Goal: Task Accomplishment & Management: Manage account settings

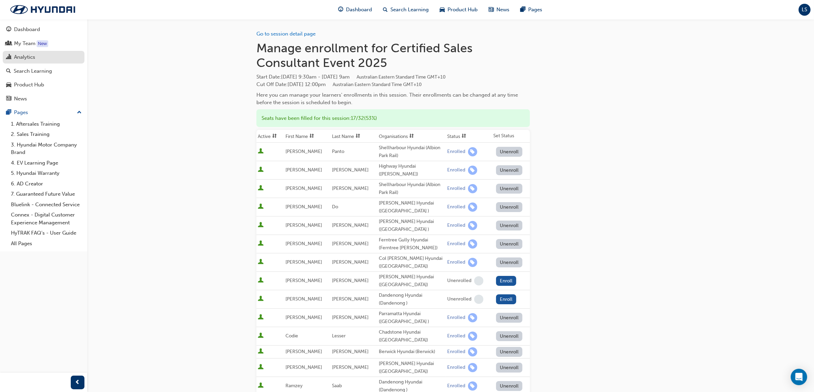
click at [26, 57] on div "Analytics" at bounding box center [24, 57] width 21 height 8
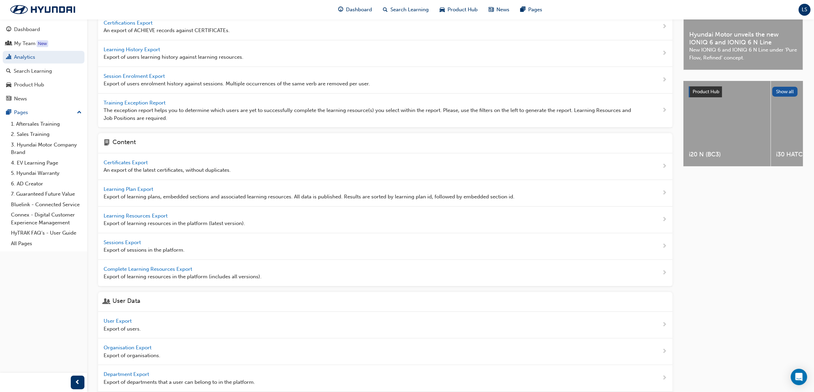
scroll to position [123, 0]
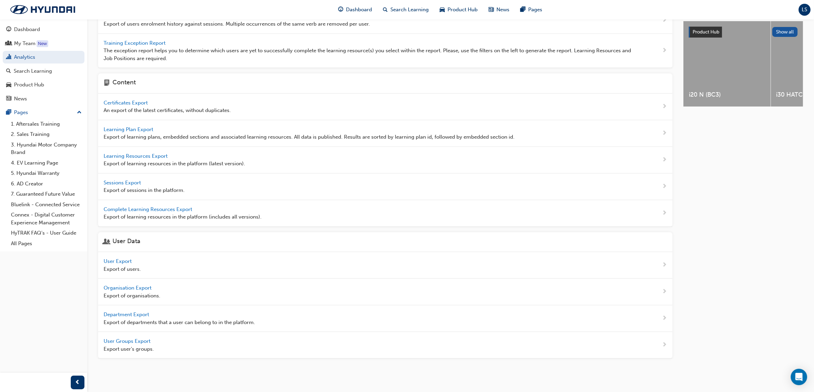
click at [129, 239] on span "User Export" at bounding box center [118, 261] width 29 height 6
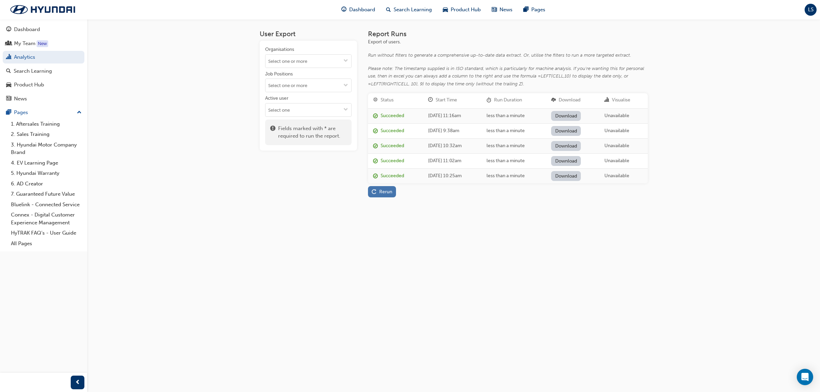
click at [369, 190] on button "Rerun" at bounding box center [382, 191] width 28 height 11
click at [540, 117] on link "Download" at bounding box center [566, 116] width 30 height 10
click at [27, 57] on link "Analytics" at bounding box center [44, 57] width 82 height 13
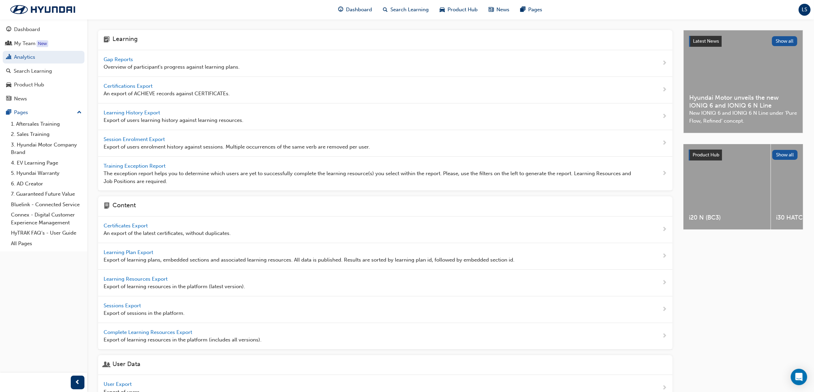
click at [133, 60] on span "Gap Reports" at bounding box center [119, 59] width 31 height 6
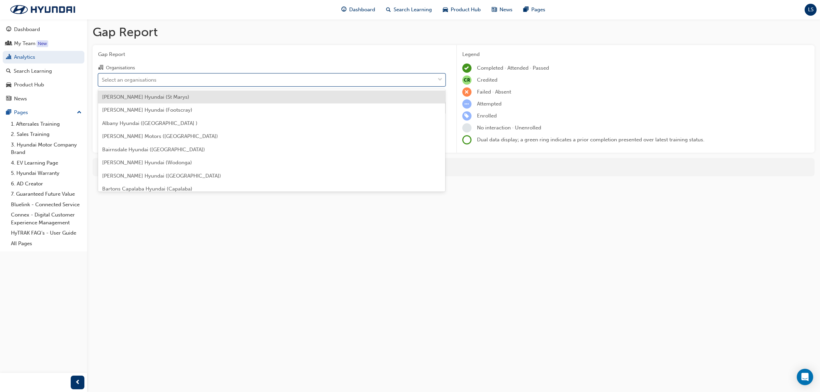
drag, startPoint x: 164, startPoint y: 74, endPoint x: 164, endPoint y: 79, distance: 4.8
click at [164, 77] on div "Select an organisations" at bounding box center [272, 79] width 348 height 13
click at [103, 77] on input "Organisations option Adrian Brien Hyundai (St Marys) focused, 1 of 182. 182 res…" at bounding box center [102, 80] width 1 height 6
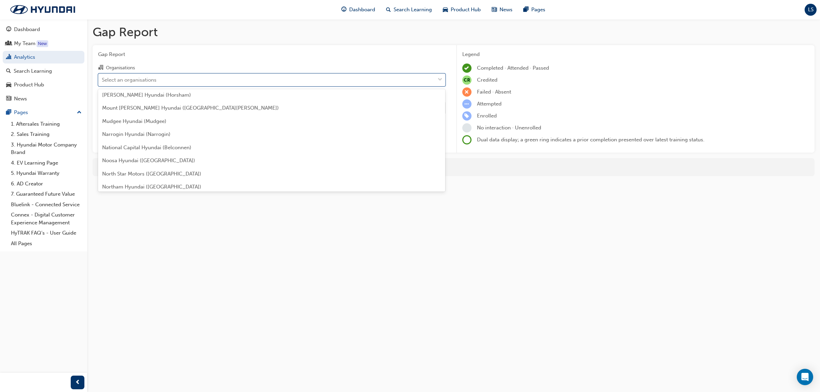
scroll to position [1396, 0]
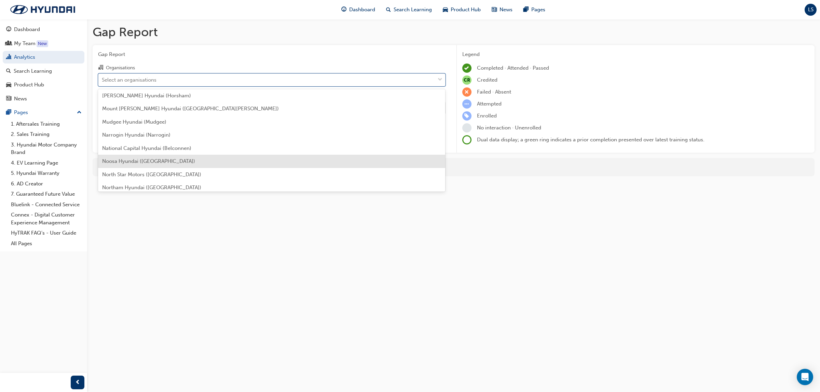
click at [141, 159] on span "Noosa Hyundai ([GEOGRAPHIC_DATA])" at bounding box center [148, 161] width 93 height 6
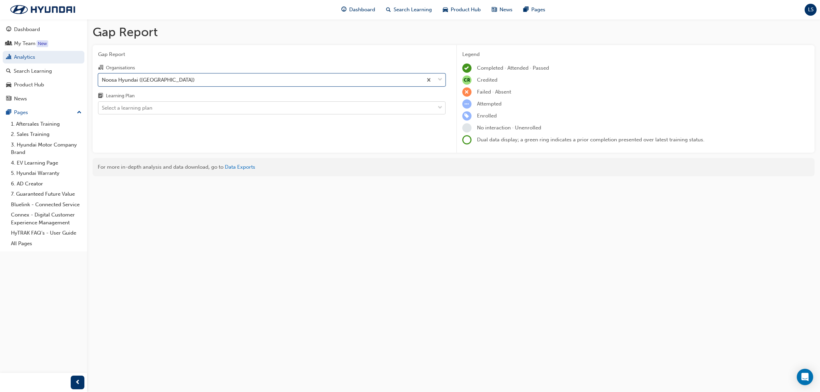
click at [162, 107] on div "Select a learning plan" at bounding box center [266, 108] width 337 height 12
click at [103, 107] on input "Learning Plan Select a learning plan" at bounding box center [102, 108] width 1 height 6
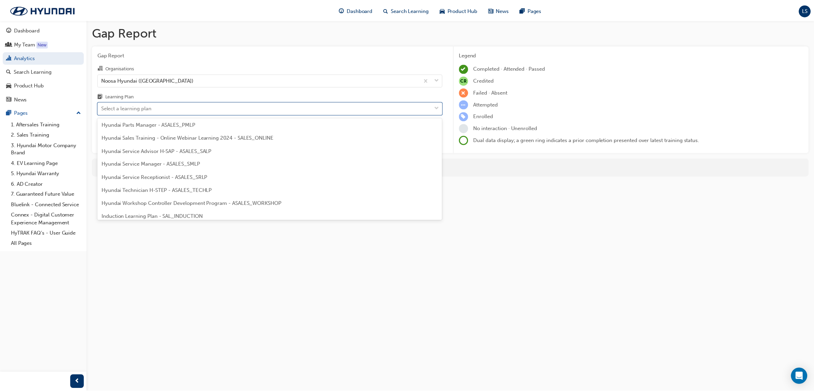
scroll to position [214, 0]
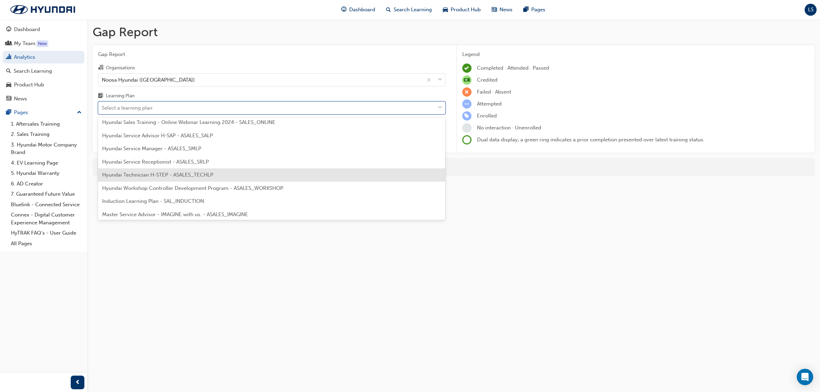
click at [194, 179] on div "Hyundai Technician H-STEP - ASALES_TECHLP" at bounding box center [272, 174] width 348 height 13
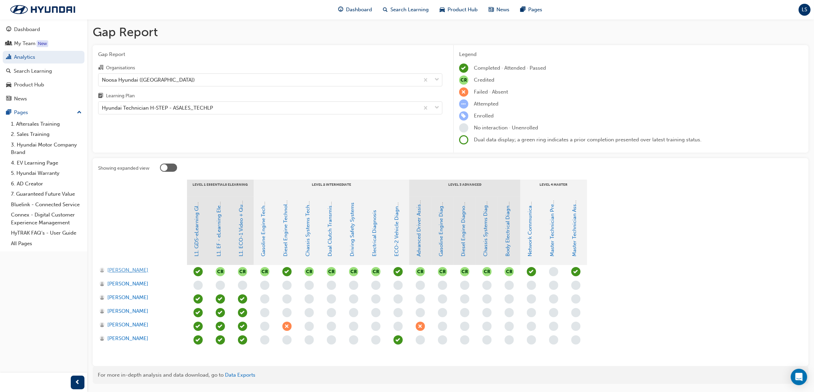
click at [120, 239] on span "Alan Ford" at bounding box center [127, 271] width 41 height 8
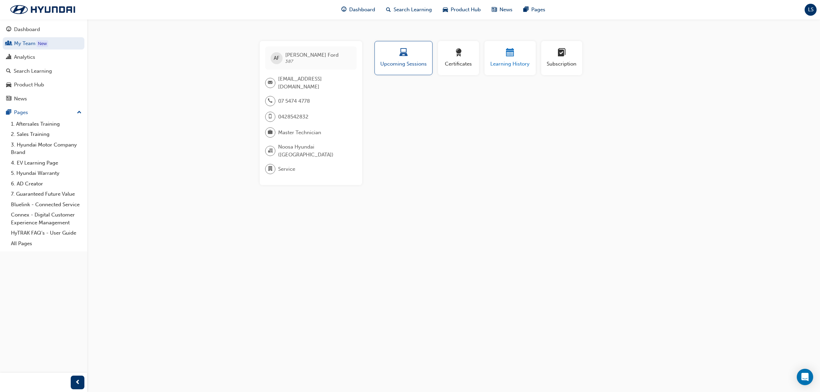
click at [511, 66] on span "Learning History" at bounding box center [510, 64] width 41 height 8
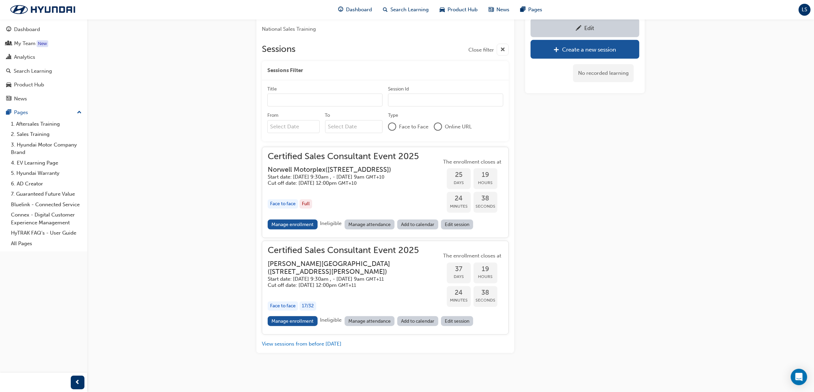
scroll to position [720, 0]
click at [37, 70] on div "Search Learning" at bounding box center [33, 71] width 38 height 8
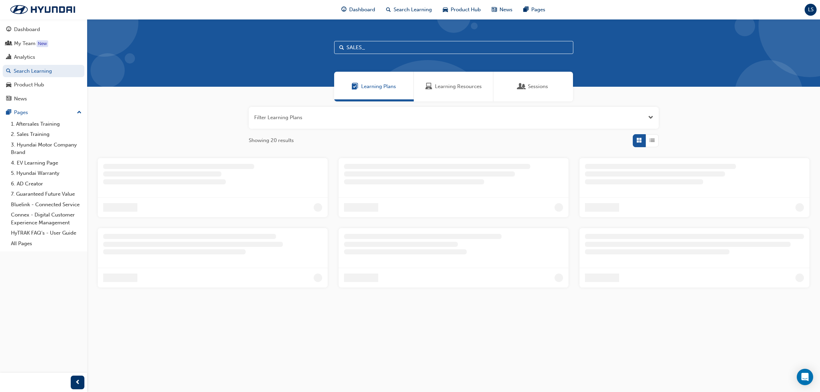
click at [460, 87] on span "Learning Resources" at bounding box center [458, 87] width 47 height 8
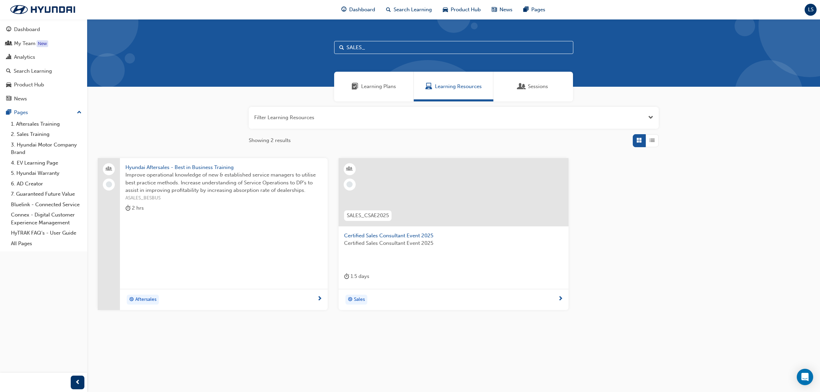
click at [403, 53] on input "SALES_" at bounding box center [453, 47] width 239 height 13
type input "S"
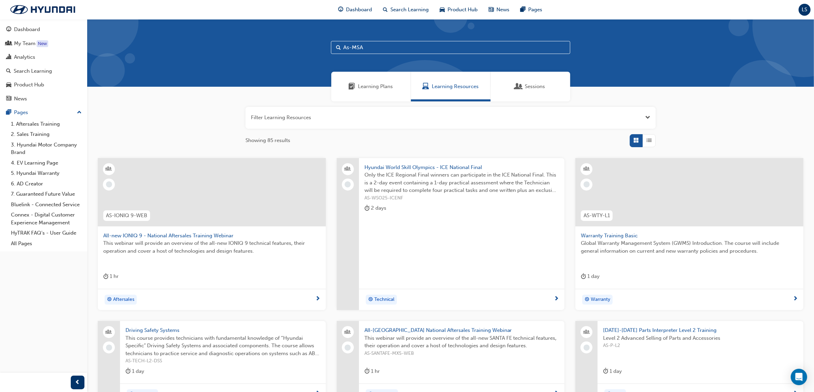
type input "As-MSA"
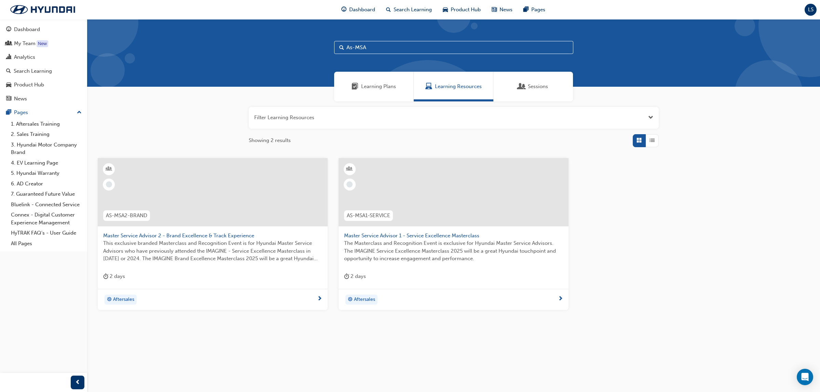
click at [407, 235] on span "Master Service Advisor 1 - Service Excellence Masterclass" at bounding box center [453, 236] width 219 height 8
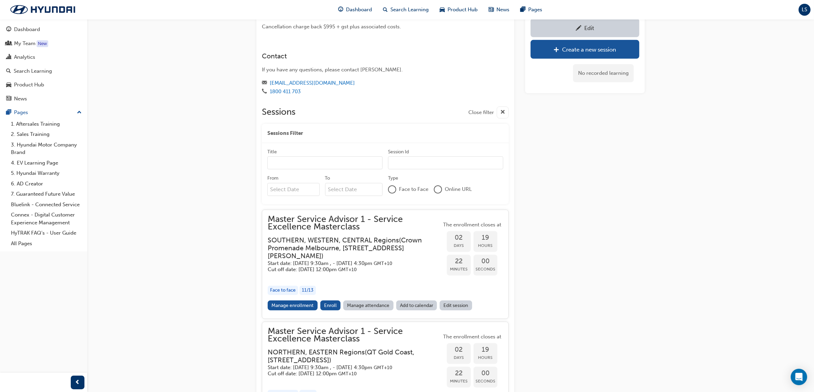
scroll to position [603, 0]
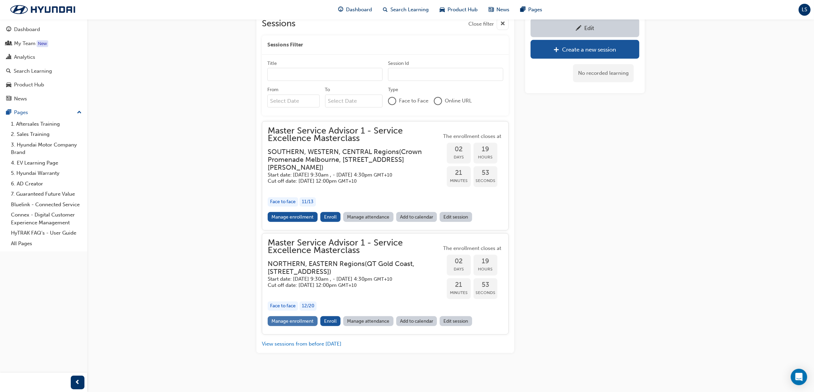
click at [293, 322] on link "Manage enrollment" at bounding box center [293, 321] width 50 height 10
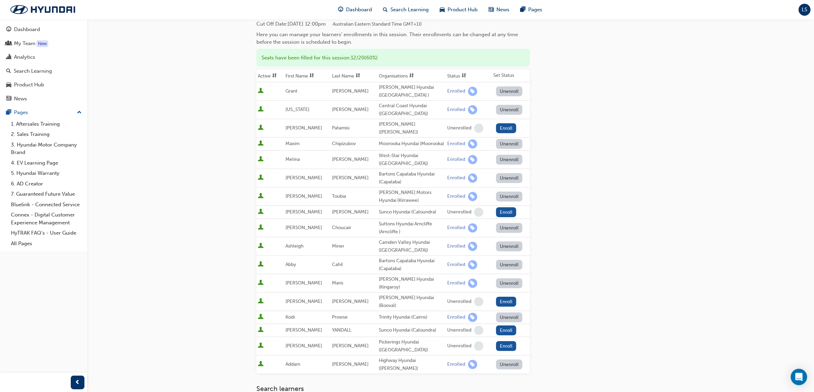
scroll to position [43, 0]
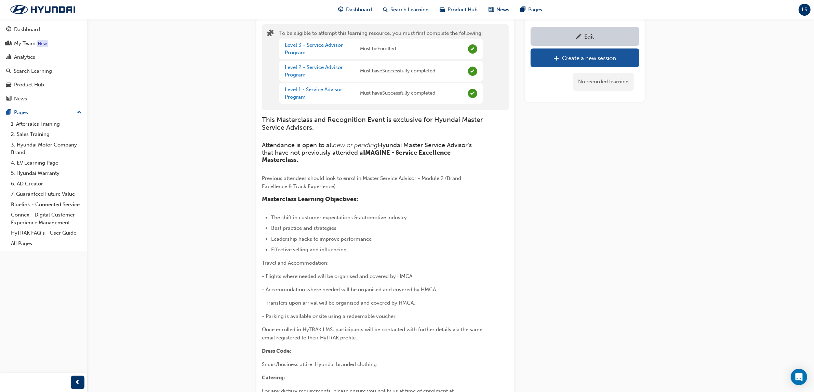
scroll to position [603, 0]
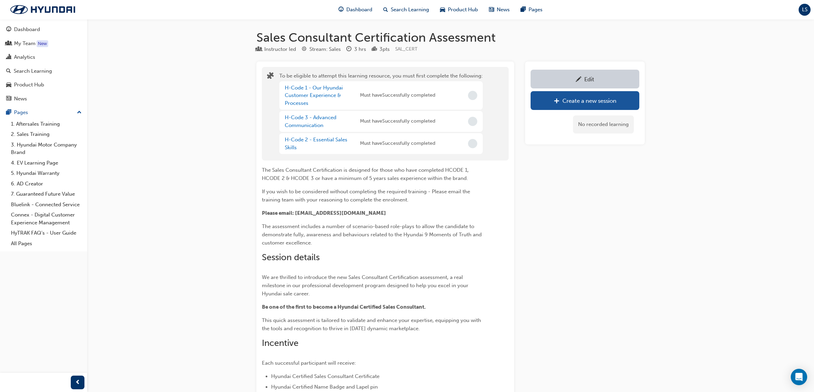
scroll to position [1033, 0]
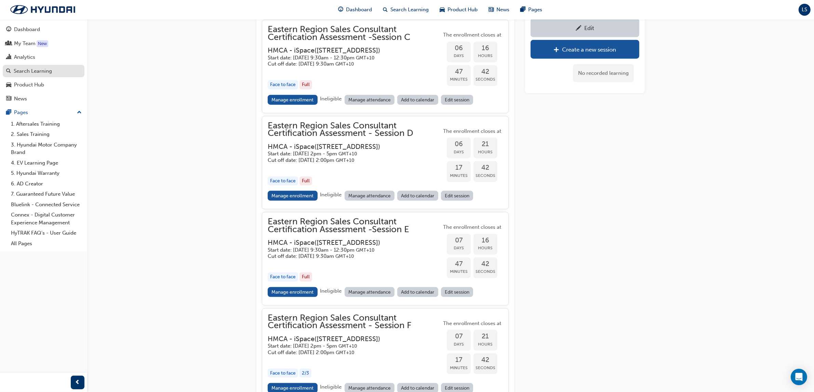
click at [45, 70] on div "Search Learning" at bounding box center [33, 71] width 38 height 8
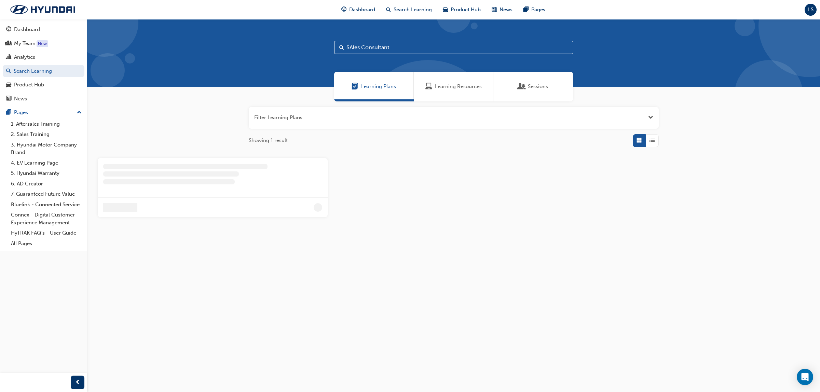
click at [445, 91] on div "Learning Resources" at bounding box center [454, 87] width 80 height 30
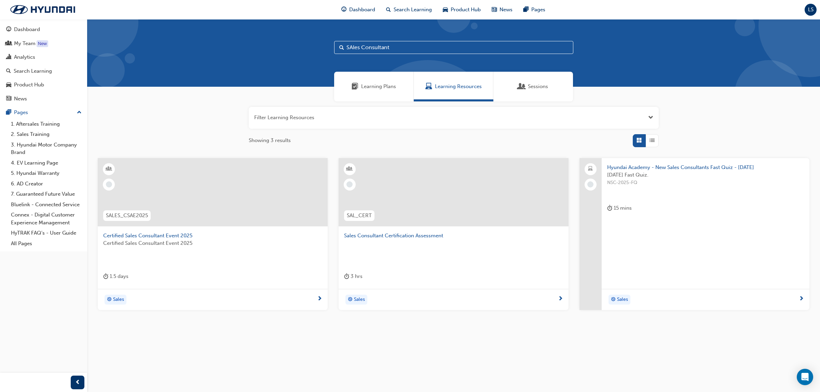
drag, startPoint x: 390, startPoint y: 44, endPoint x: 316, endPoint y: 52, distance: 73.6
click at [316, 52] on div "SAles Consultant" at bounding box center [453, 53] width 733 height 68
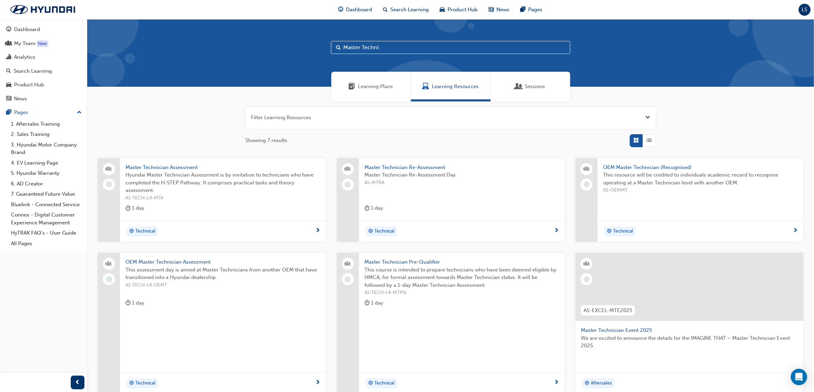
type input "Master Techni"
click at [637, 330] on span "Master Technician Event 2025" at bounding box center [689, 331] width 217 height 8
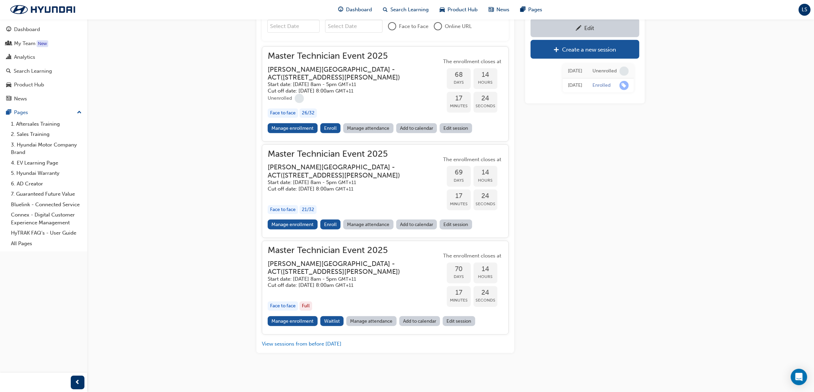
scroll to position [788, 0]
click at [290, 230] on link "Manage enrollment" at bounding box center [293, 225] width 50 height 10
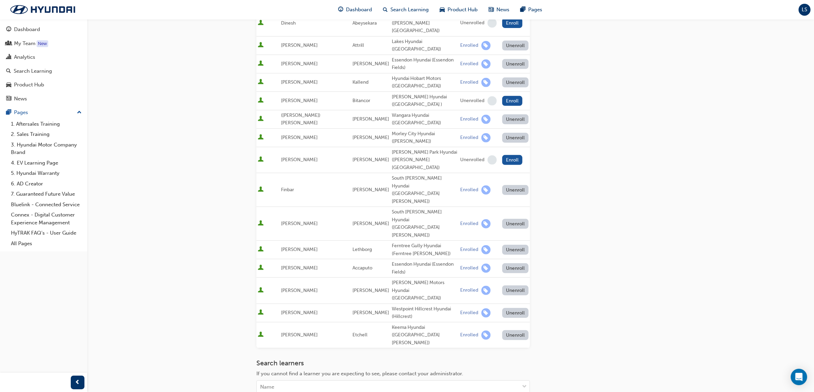
scroll to position [384, 0]
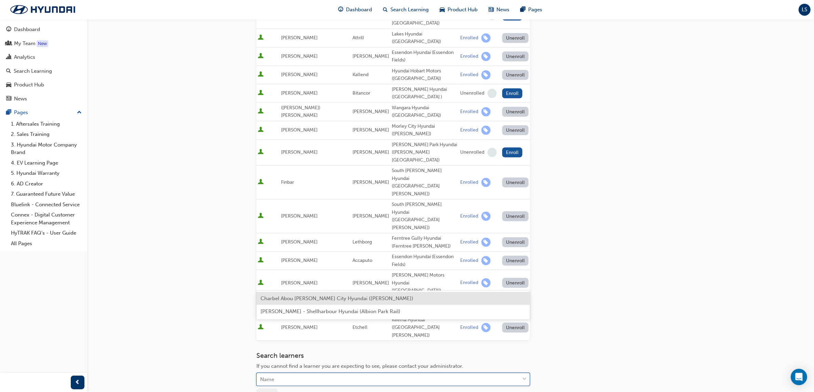
click at [315, 374] on div "Name" at bounding box center [388, 380] width 262 height 12
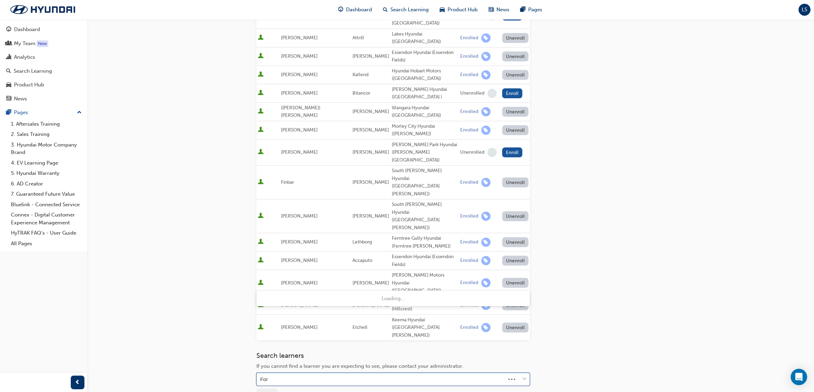
type input "Ford"
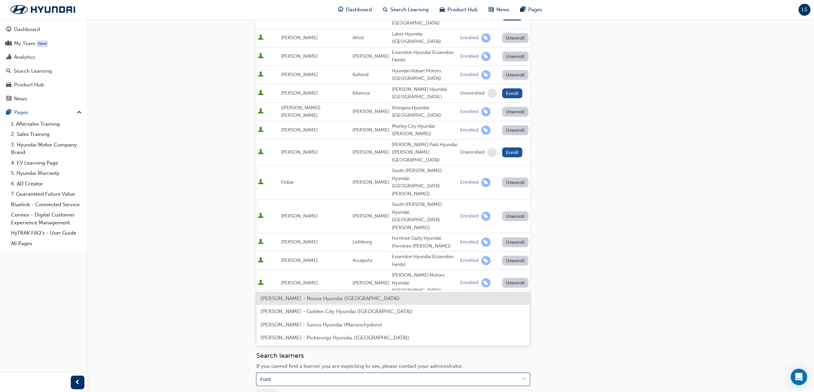
click at [301, 298] on span "Alan Ford - Noosa Hyundai (Noosaville)" at bounding box center [329, 299] width 139 height 6
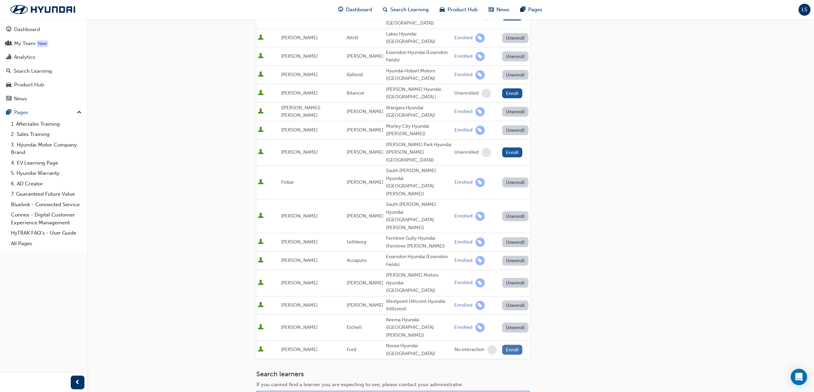
click at [502, 345] on button "Enroll" at bounding box center [512, 350] width 21 height 10
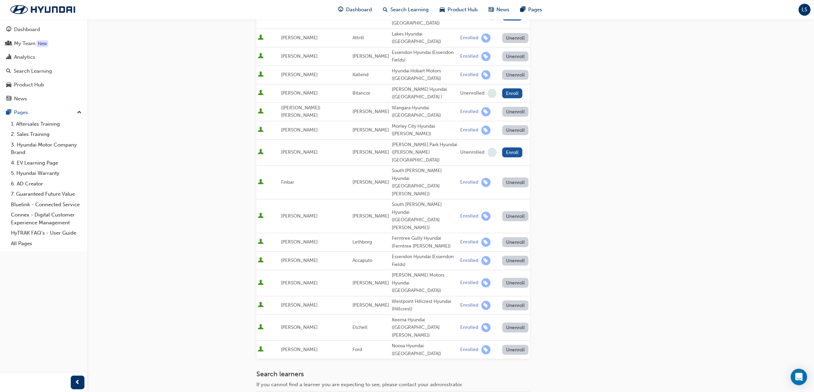
click at [808, 14] on div "LS" at bounding box center [804, 10] width 12 height 12
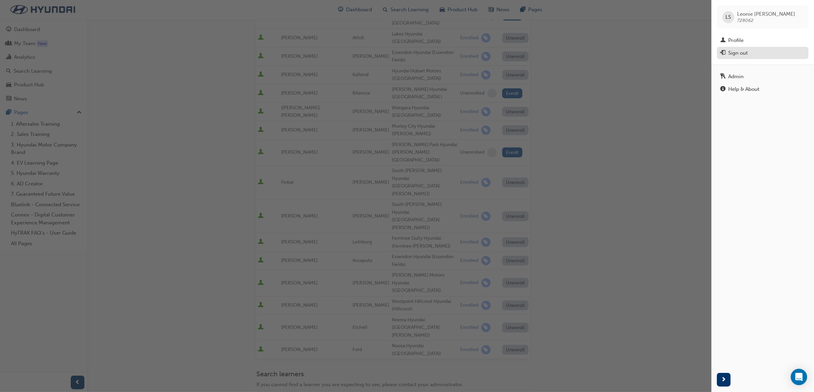
click at [753, 56] on div "Sign out" at bounding box center [762, 53] width 85 height 9
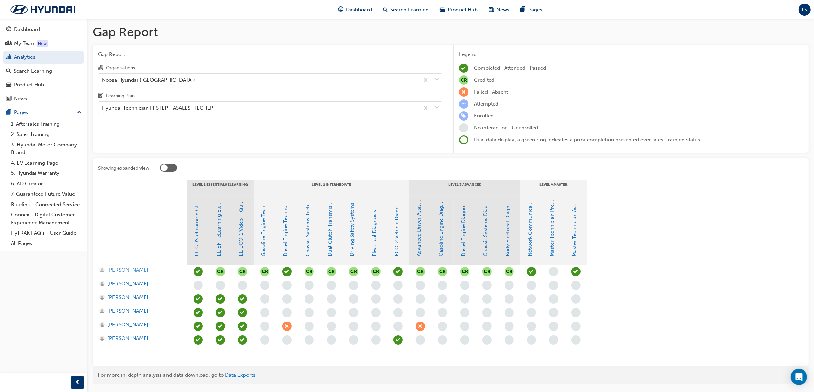
click at [121, 270] on span "Alan Ford" at bounding box center [127, 271] width 41 height 8
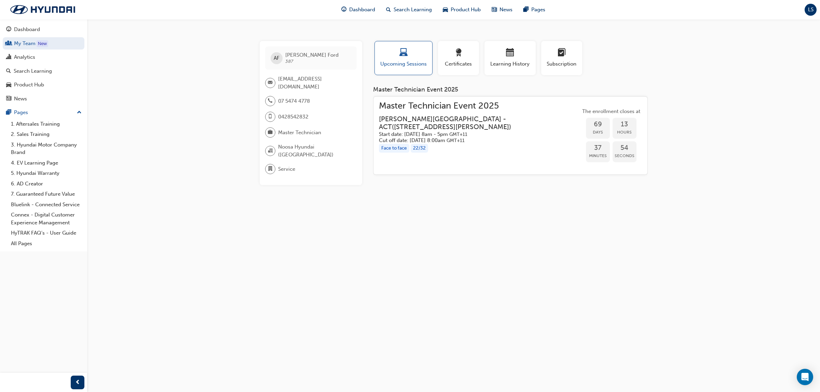
click at [813, 15] on button "LS" at bounding box center [811, 10] width 12 height 12
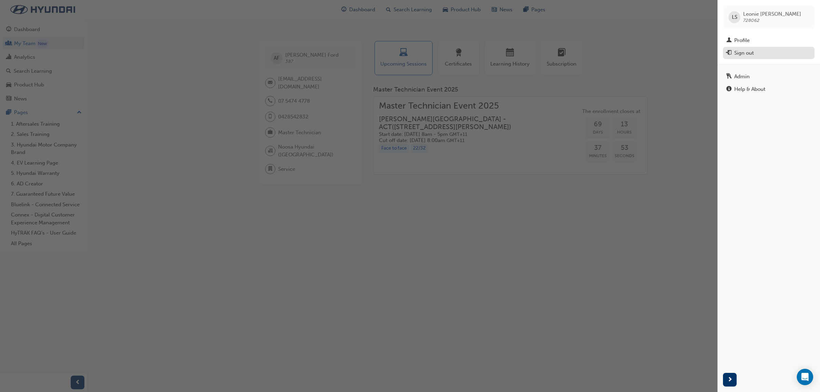
click at [751, 50] on div "Sign out" at bounding box center [743, 53] width 19 height 8
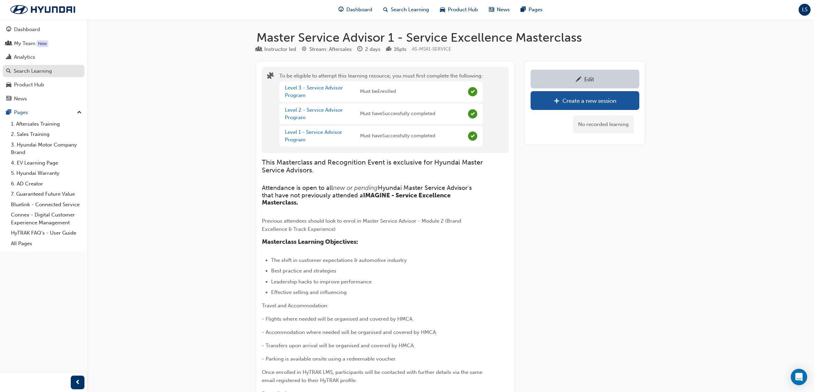
scroll to position [603, 0]
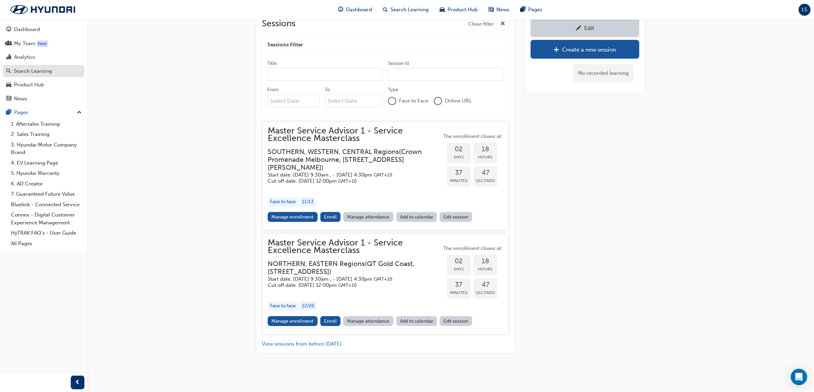
click at [40, 69] on div "Search Learning" at bounding box center [33, 71] width 38 height 8
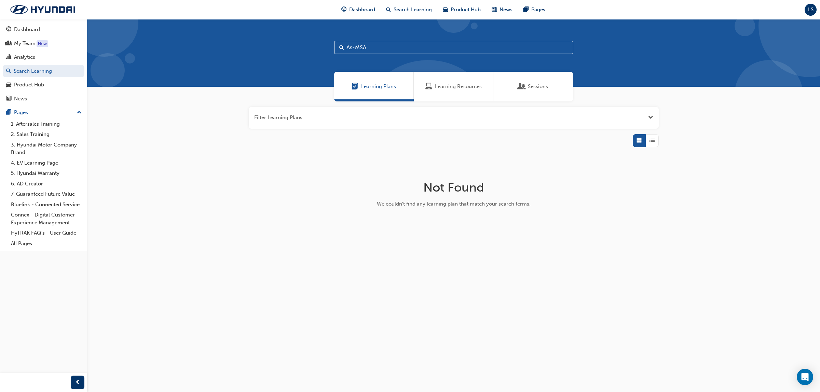
click at [448, 79] on div "Learning Resources" at bounding box center [454, 87] width 80 height 30
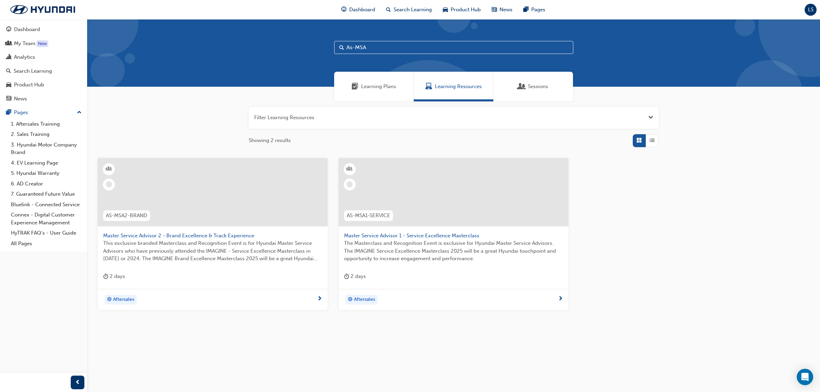
click at [455, 249] on span "The Masterclass and Recognition Event is exclusive for Hyundai Master Service A…" at bounding box center [453, 251] width 219 height 23
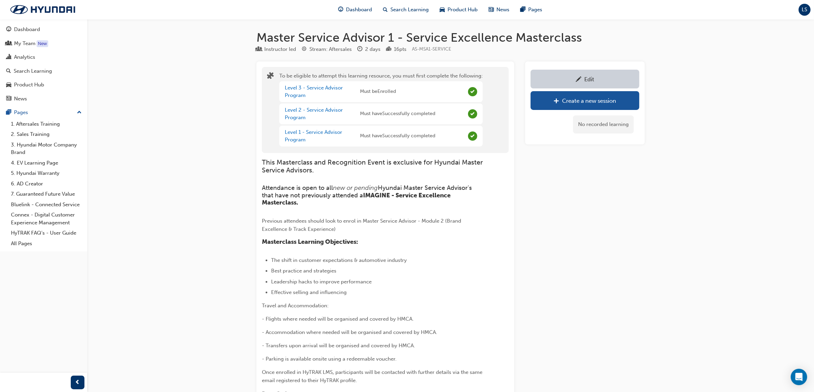
click at [805, 14] on div "LS" at bounding box center [804, 10] width 12 height 12
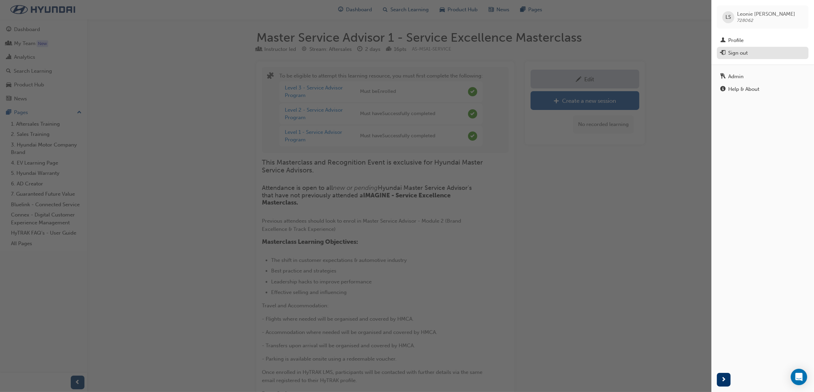
click at [746, 50] on div "Sign out" at bounding box center [737, 53] width 19 height 8
